Goal: Information Seeking & Learning: Check status

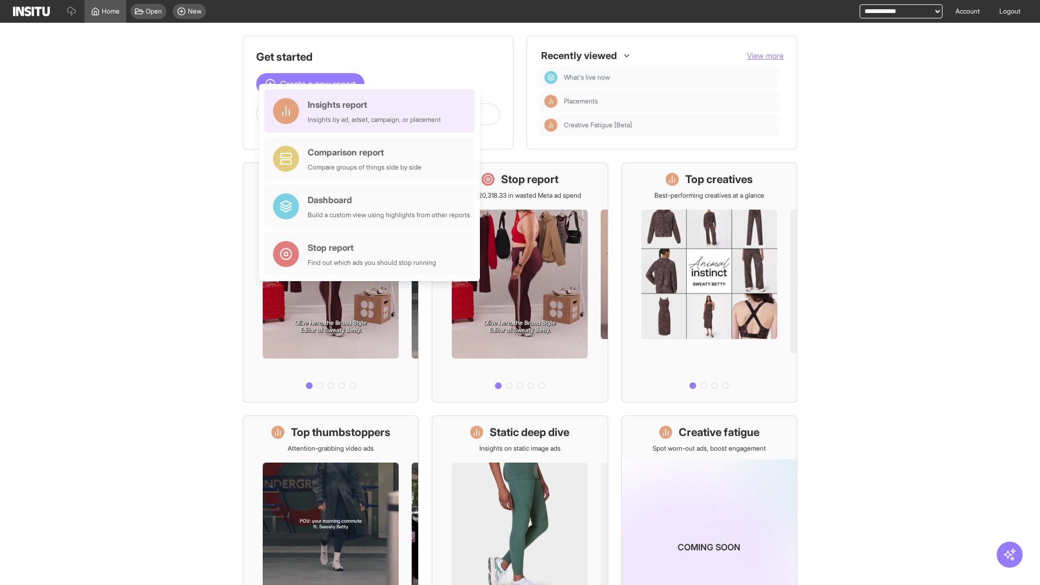
click at [372, 111] on div "Insights report Insights by ad, adset, campaign, or placement" at bounding box center [374, 111] width 133 height 26
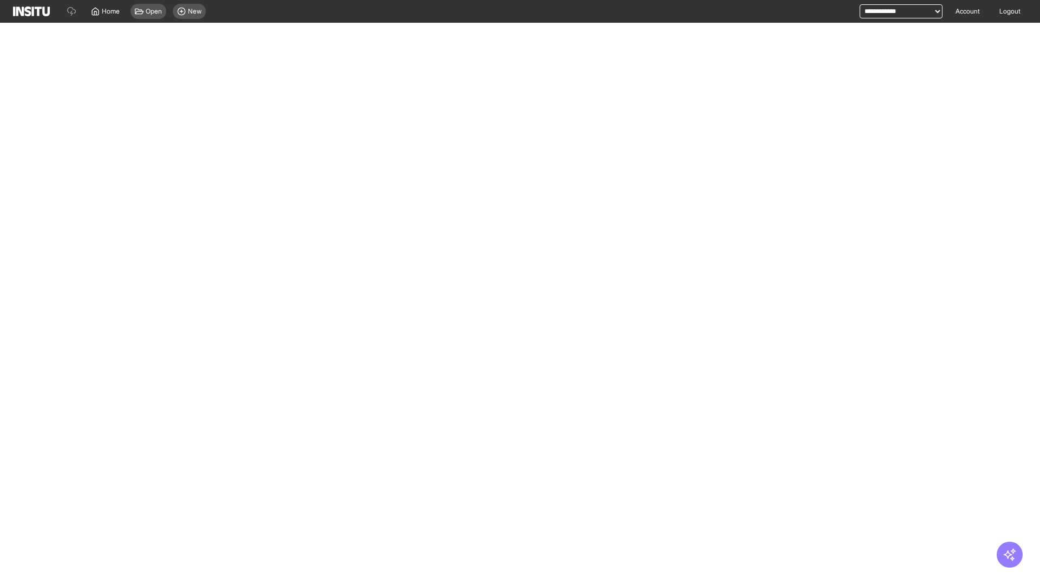
select select "**"
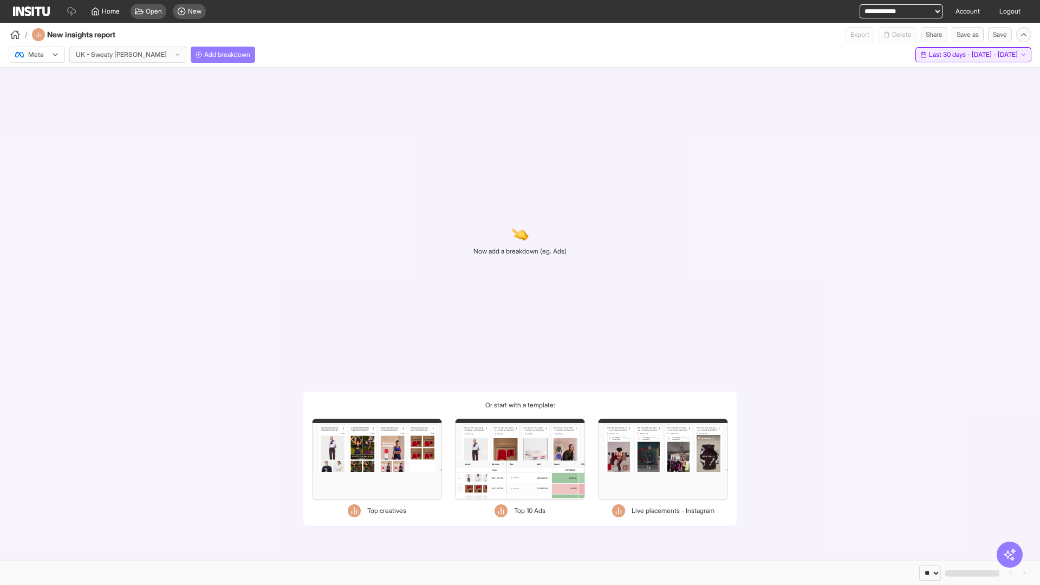
click at [950, 55] on span "Last 30 days - [DATE] - [DATE]" at bounding box center [973, 54] width 89 height 9
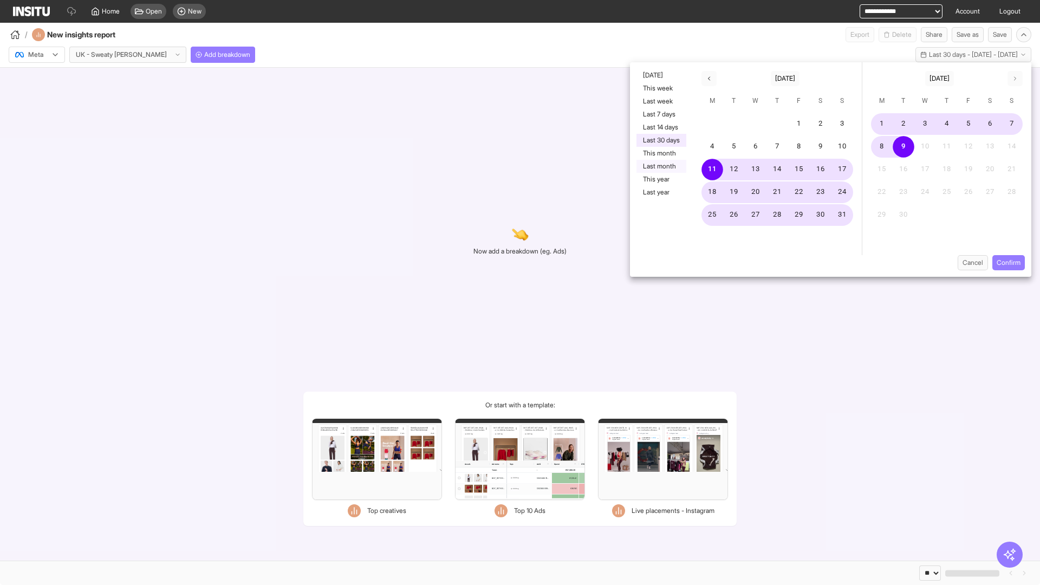
click at [660, 166] on button "Last month" at bounding box center [661, 166] width 50 height 13
